Goal: Obtain resource: Obtain resource

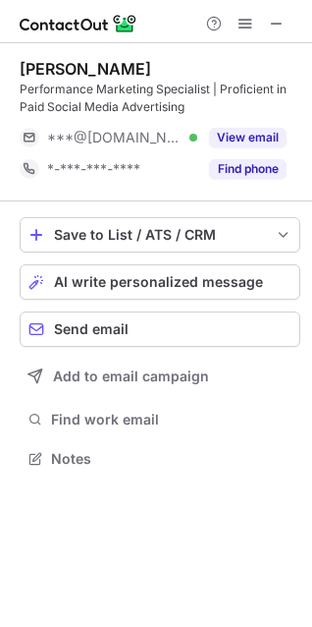
scroll to position [445, 312]
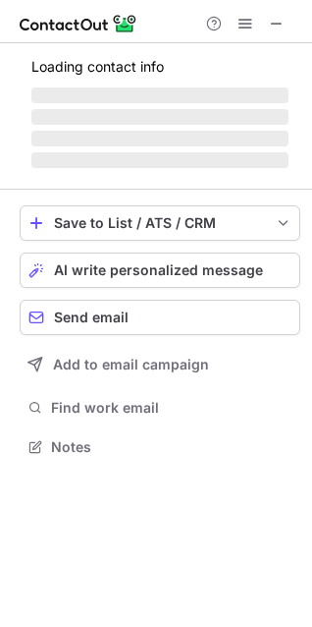
scroll to position [427, 312]
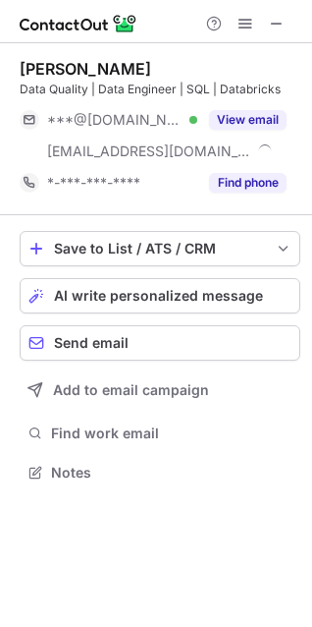
scroll to position [459, 312]
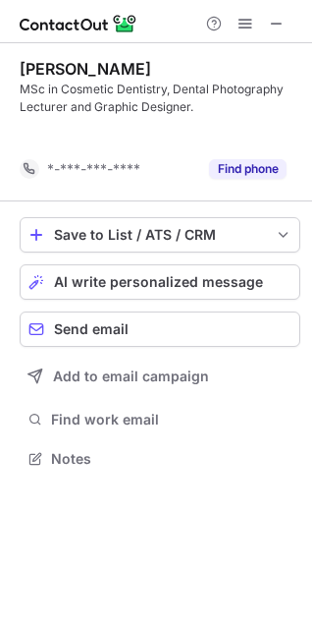
scroll to position [413, 312]
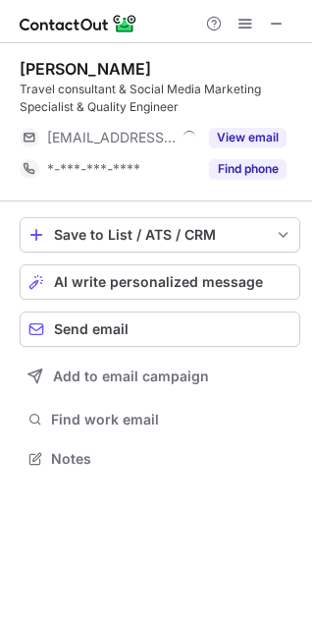
scroll to position [445, 312]
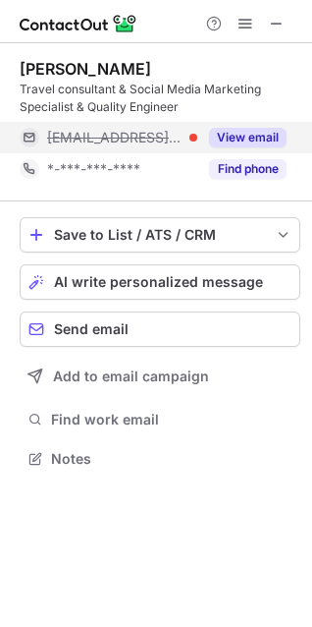
click at [279, 138] on button "View email" at bounding box center [248, 138] width 78 height 20
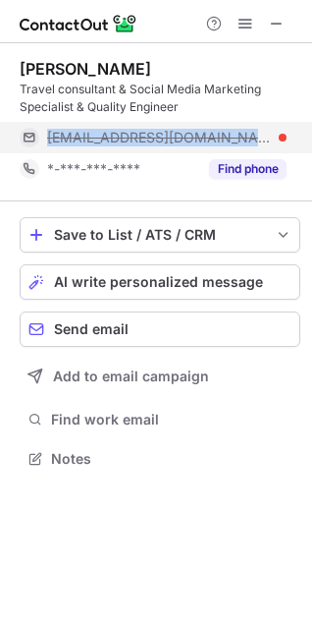
drag, startPoint x: 233, startPoint y: 132, endPoint x: 44, endPoint y: 132, distance: 188.6
click at [44, 132] on div "yahia@bravoturkey.com" at bounding box center [153, 137] width 267 height 31
copy span "yahia@bravoturkey.com"
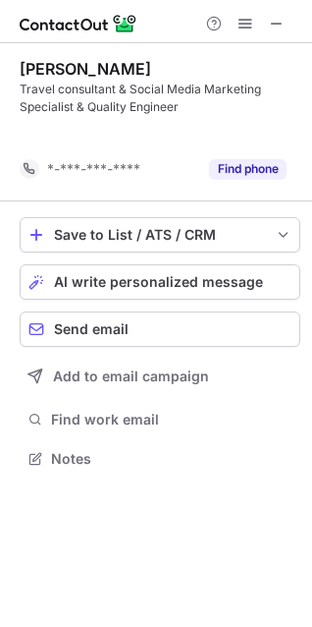
scroll to position [413, 312]
